Goal: Task Accomplishment & Management: Use online tool/utility

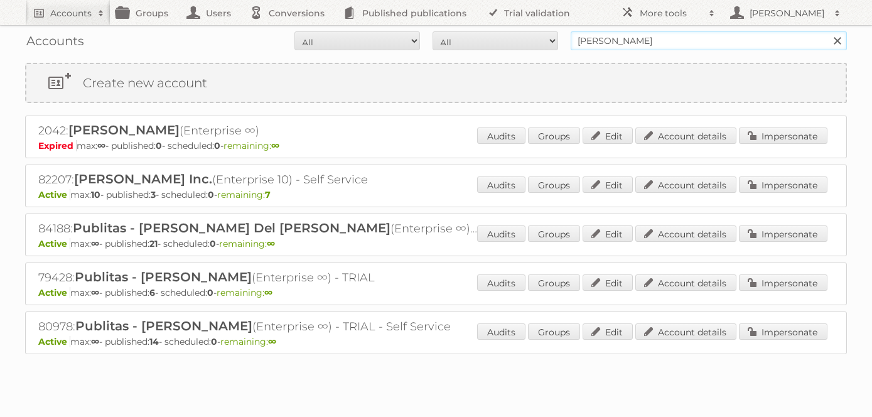
click at [629, 41] on input "[PERSON_NAME]" at bounding box center [709, 40] width 276 height 19
drag, startPoint x: 629, startPoint y: 41, endPoint x: 633, endPoint y: 30, distance: 12.1
click at [629, 38] on input "[PERSON_NAME]" at bounding box center [709, 40] width 276 height 19
type input "[PERSON_NAME][EMAIL_ADDRESS][DOMAIN_NAME]"
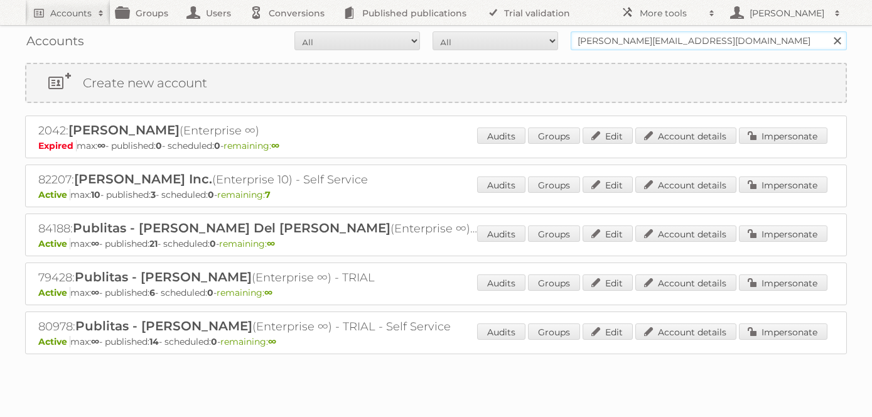
click at [827, 31] on input "Search" at bounding box center [836, 40] width 19 height 19
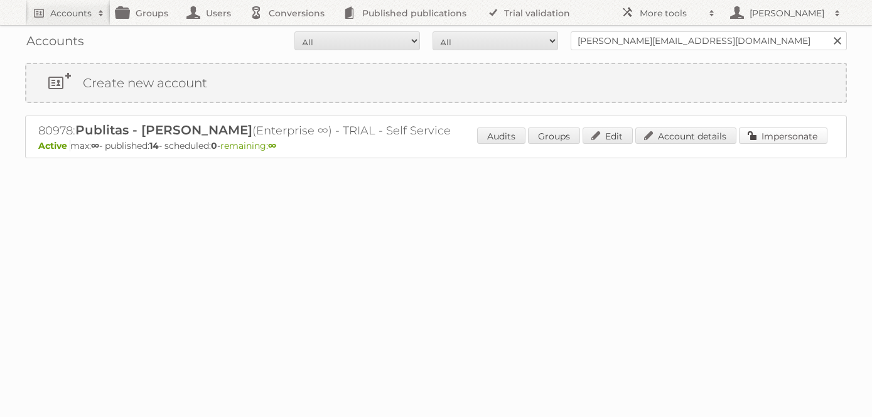
click at [785, 142] on link "Impersonate" at bounding box center [783, 135] width 89 height 16
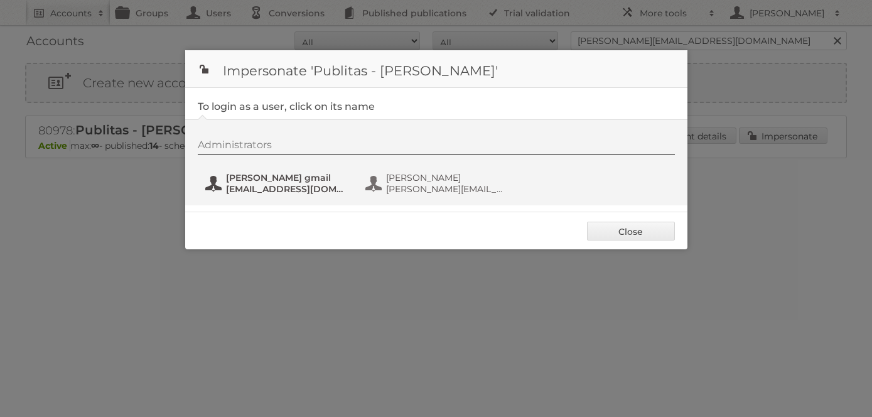
click at [267, 188] on span "ilianagonzalez2008@gmail.com" at bounding box center [287, 188] width 122 height 11
